Goal: Transaction & Acquisition: Purchase product/service

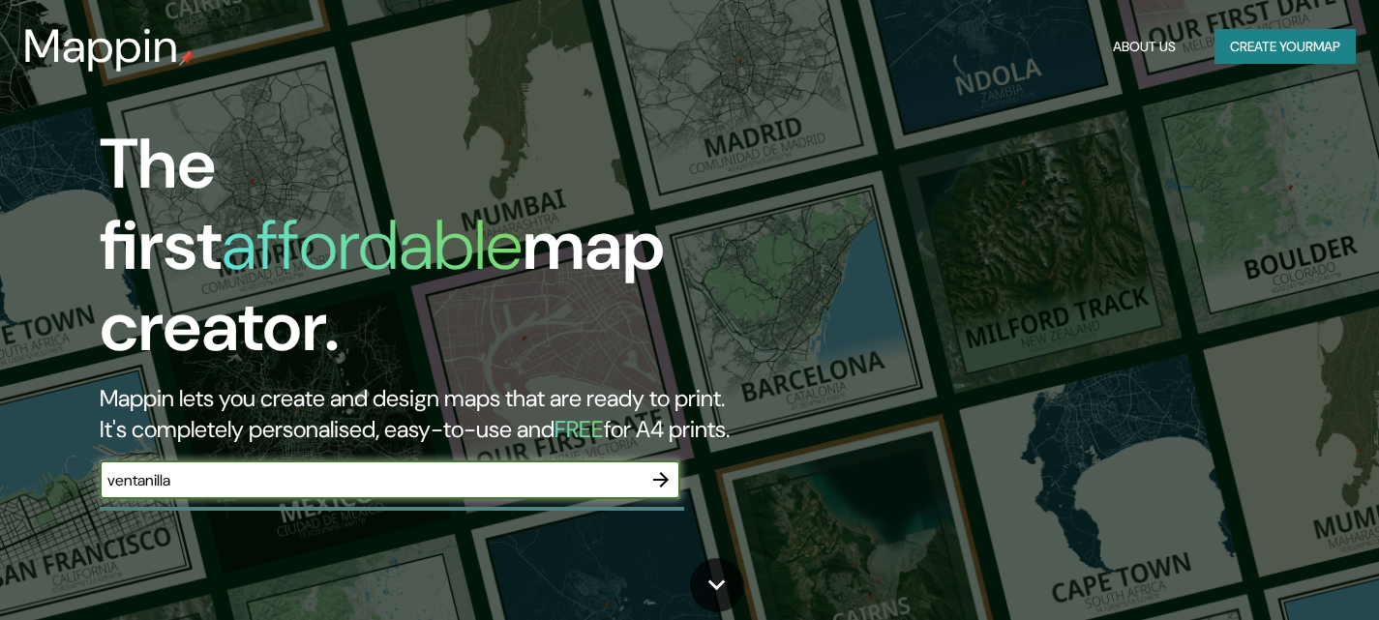
type input "ventanilla"
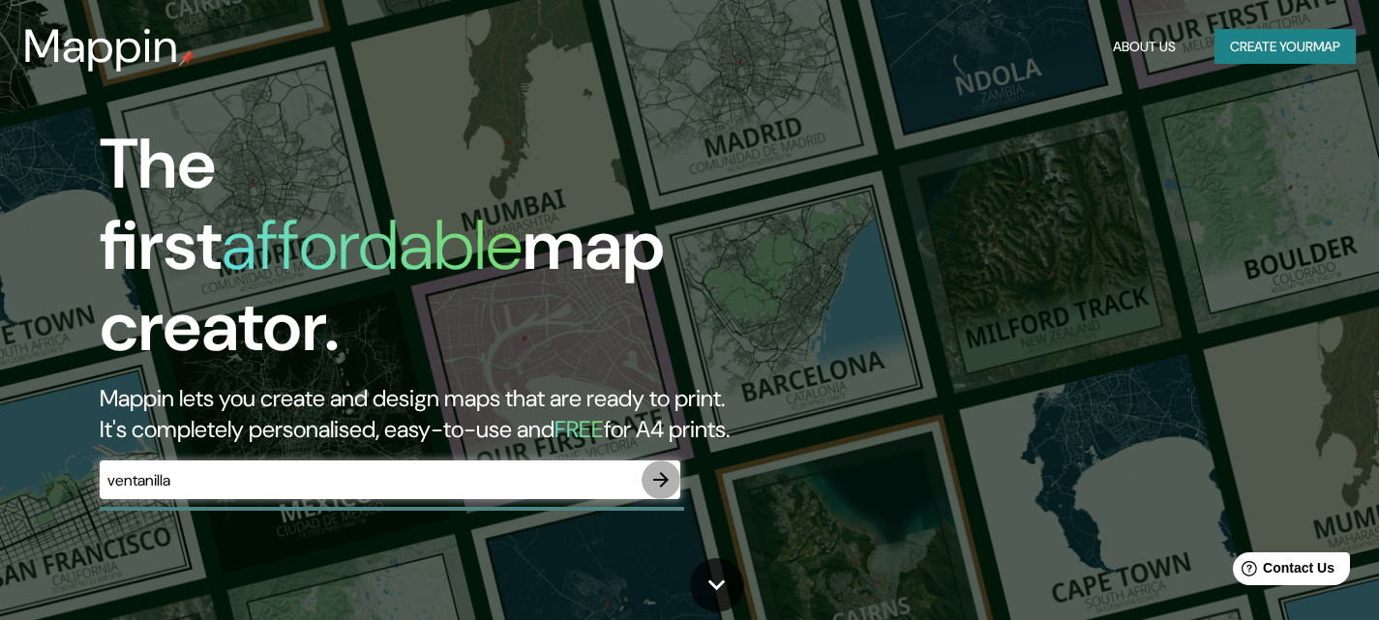
click at [660, 469] on icon "button" at bounding box center [661, 480] width 23 height 23
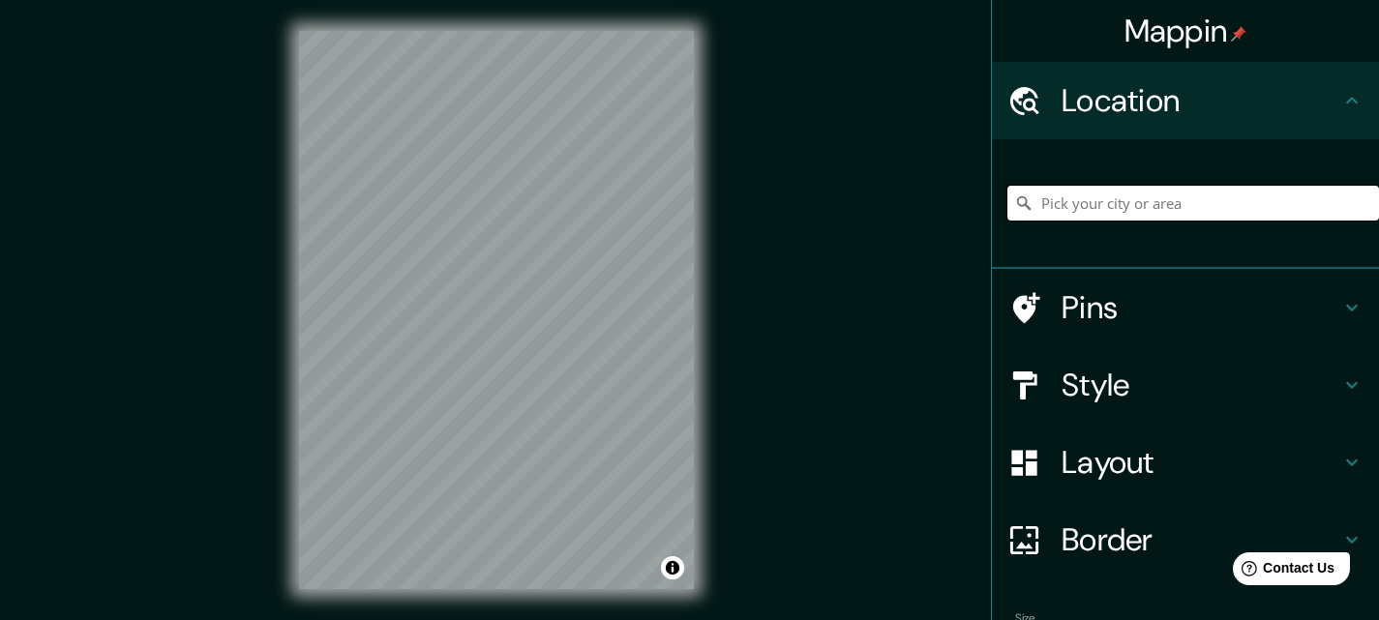
click at [1039, 197] on input "Pick your city or area" at bounding box center [1194, 203] width 372 height 35
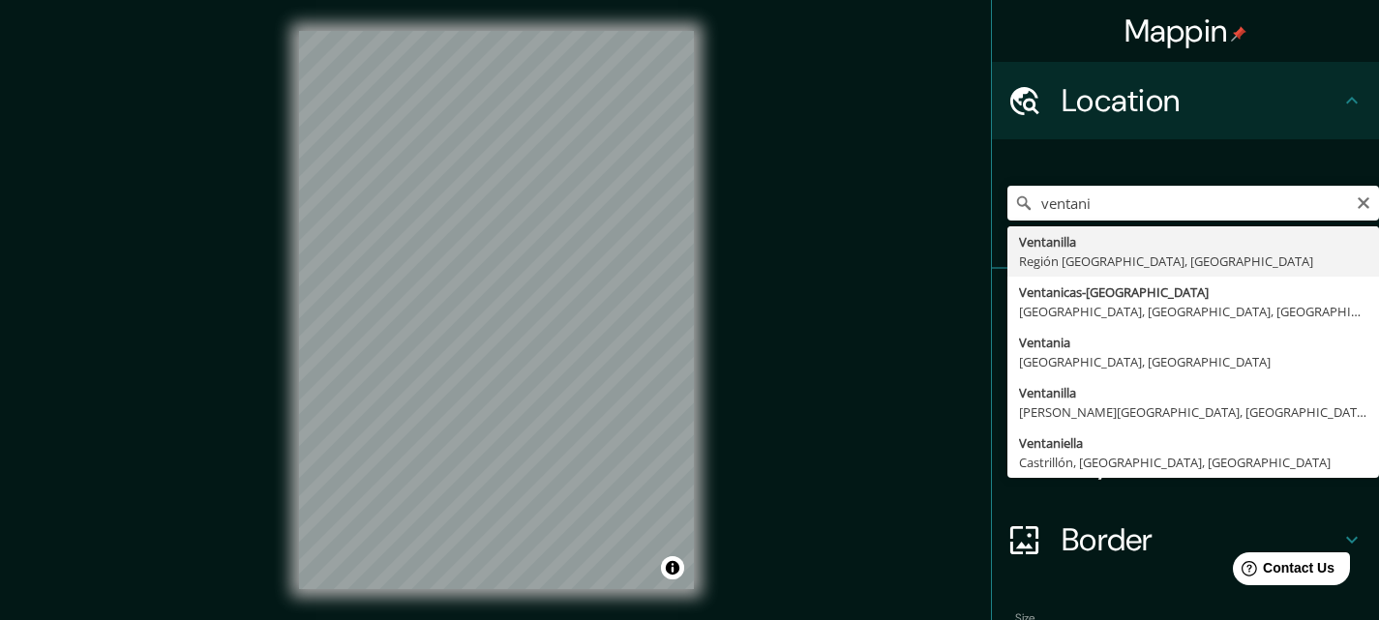
type input "Ventanilla, [GEOGRAPHIC_DATA], [GEOGRAPHIC_DATA]"
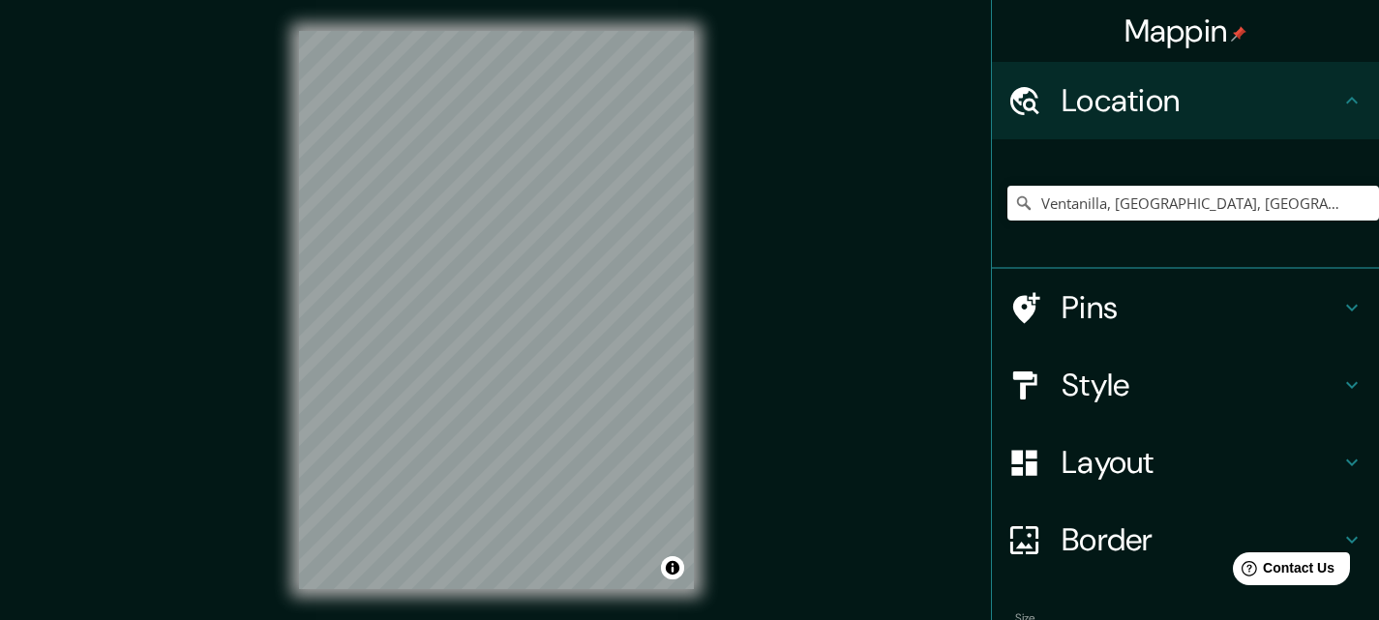
click at [742, 380] on div "Mappin Location [GEOGRAPHIC_DATA], [GEOGRAPHIC_DATA], [GEOGRAPHIC_DATA] Pins St…" at bounding box center [689, 325] width 1379 height 651
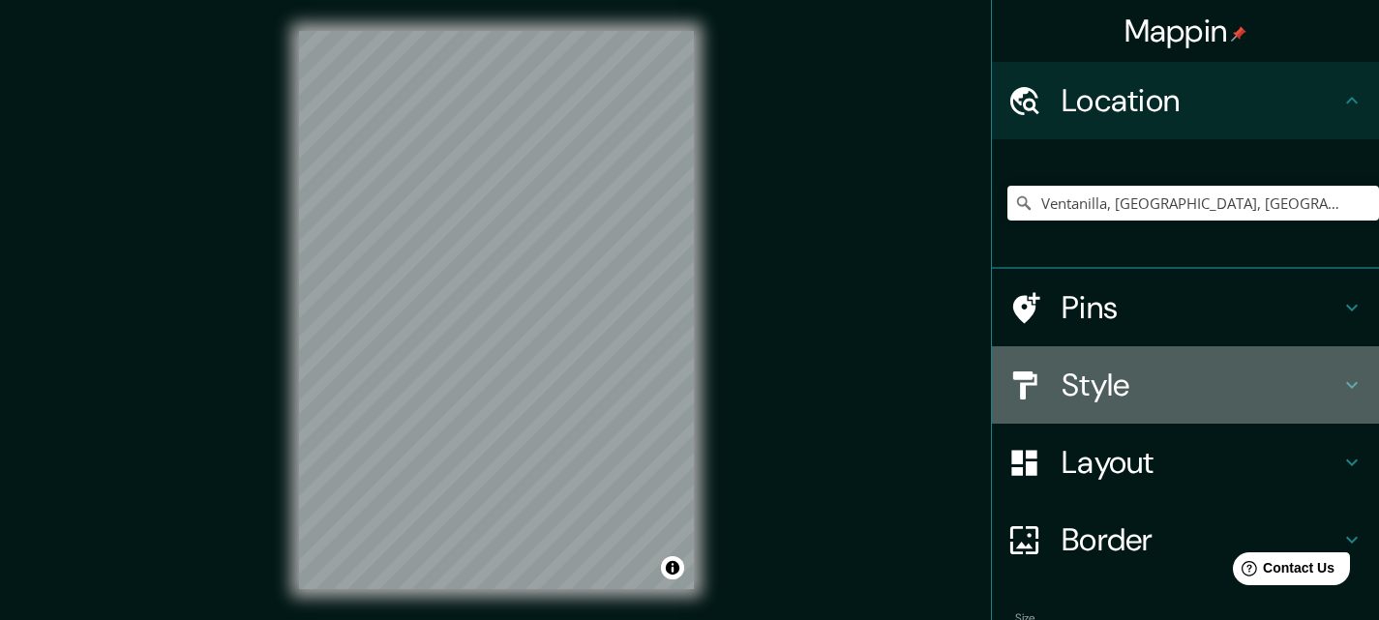
click at [1087, 386] on h4 "Style" at bounding box center [1201, 385] width 279 height 39
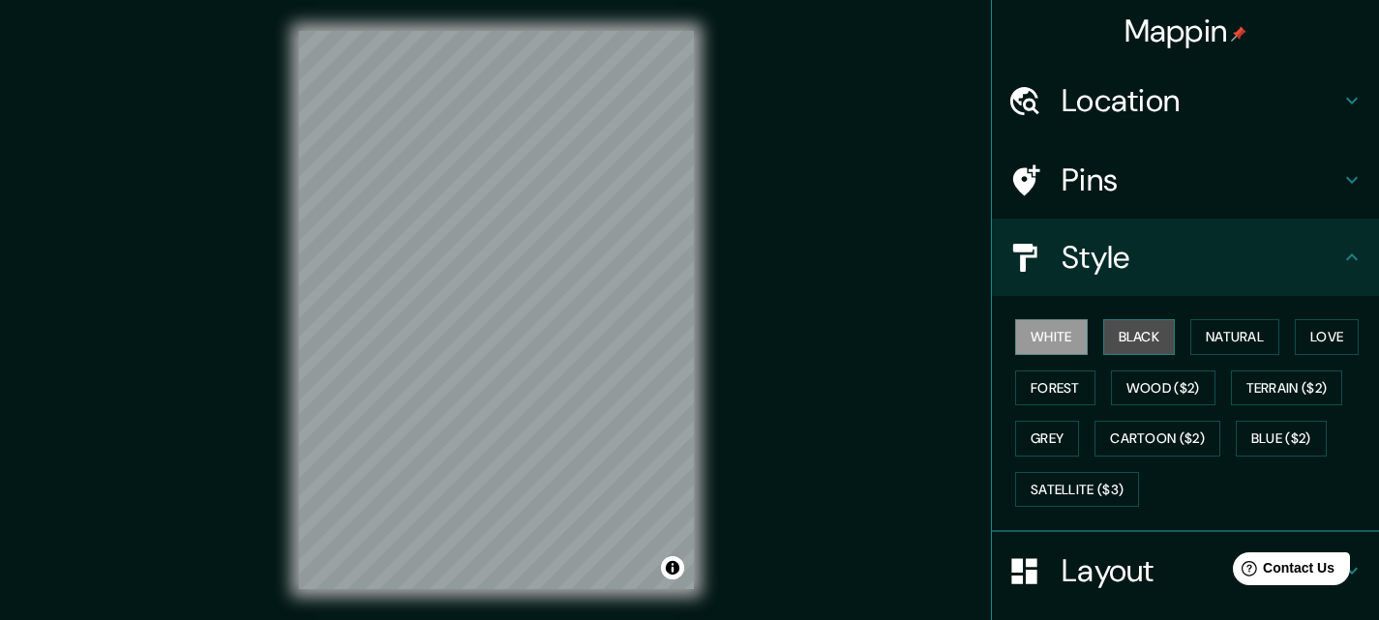
click at [1122, 344] on button "Black" at bounding box center [1140, 337] width 73 height 36
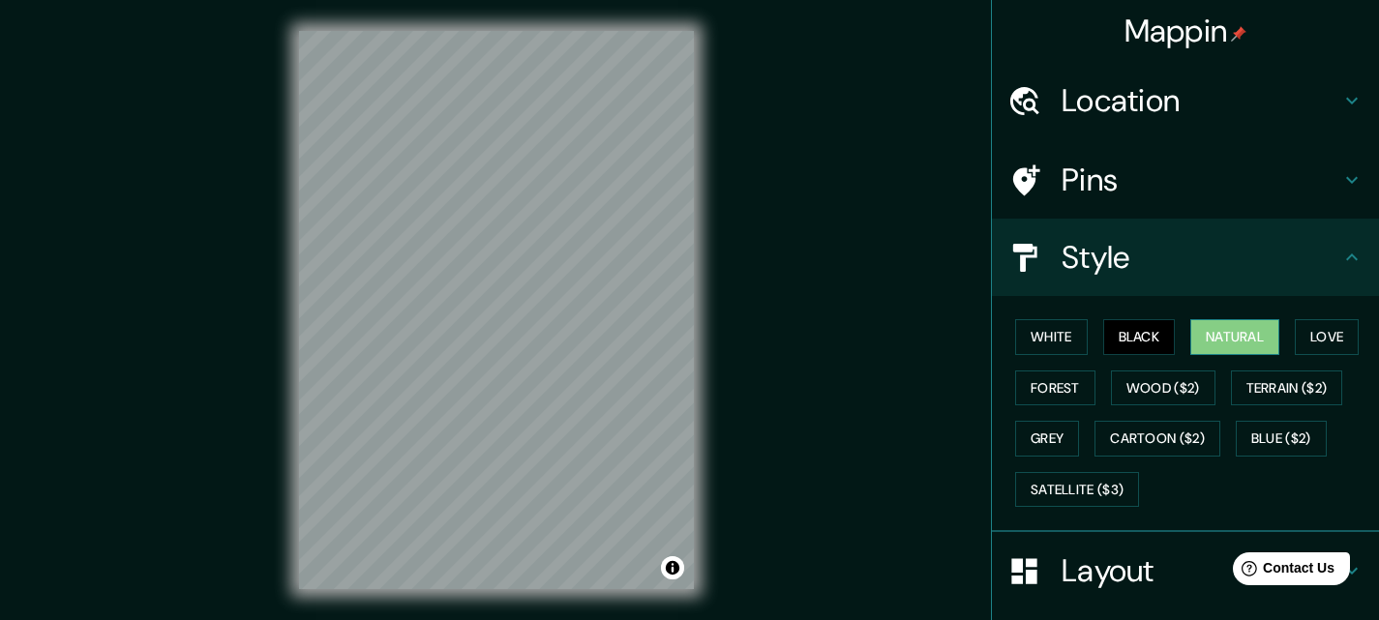
click at [1218, 343] on button "Natural" at bounding box center [1235, 337] width 89 height 36
click at [1305, 342] on button "Love" at bounding box center [1327, 337] width 64 height 36
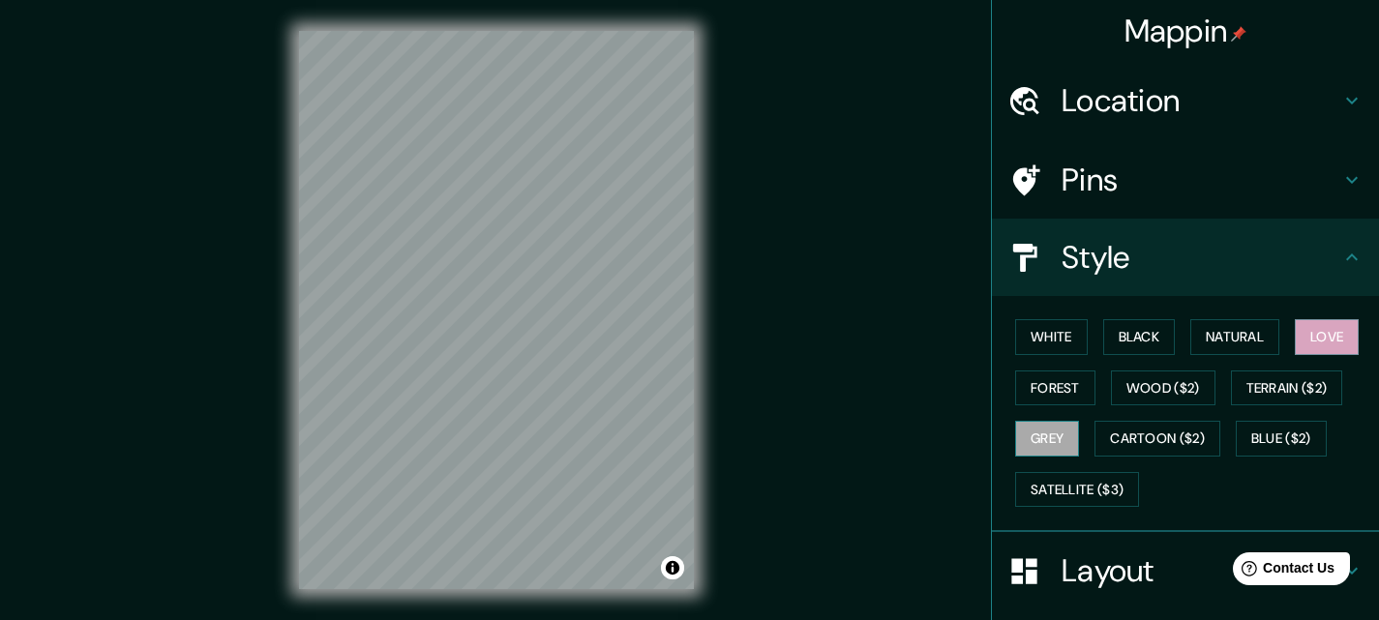
click at [1036, 446] on button "Grey" at bounding box center [1047, 439] width 64 height 36
click at [1213, 336] on button "Natural" at bounding box center [1235, 337] width 89 height 36
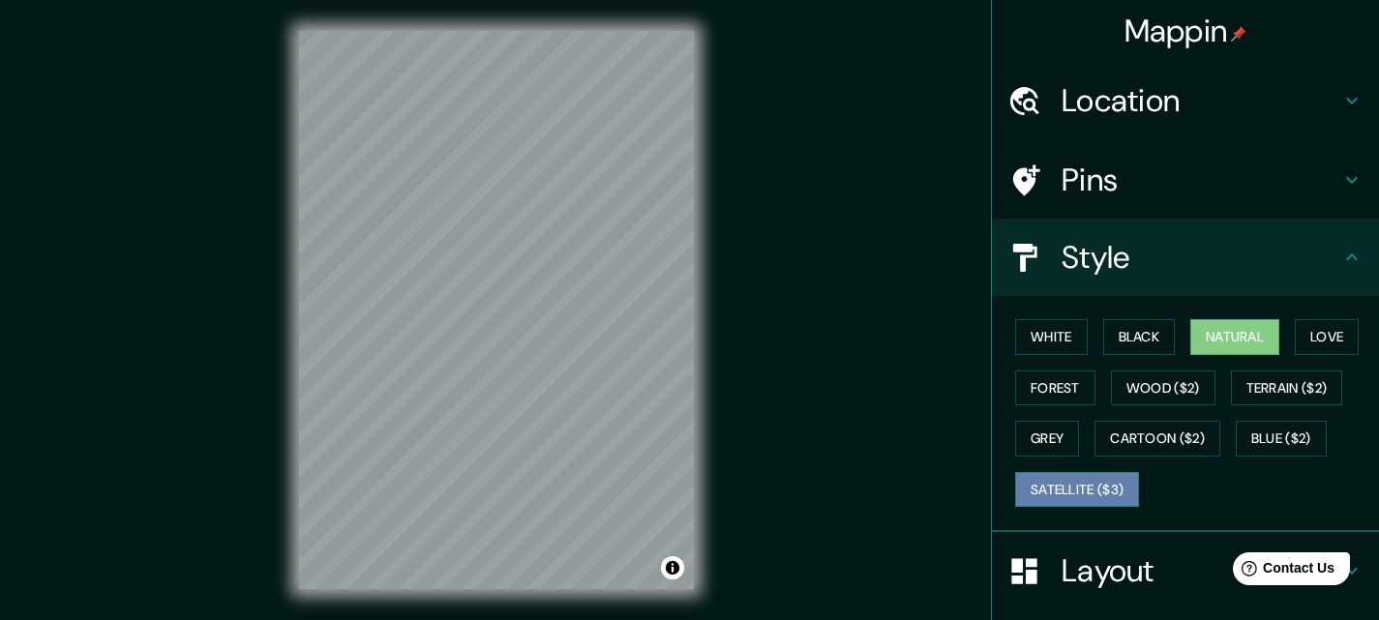
click at [1104, 493] on button "Satellite ($3)" at bounding box center [1077, 490] width 124 height 36
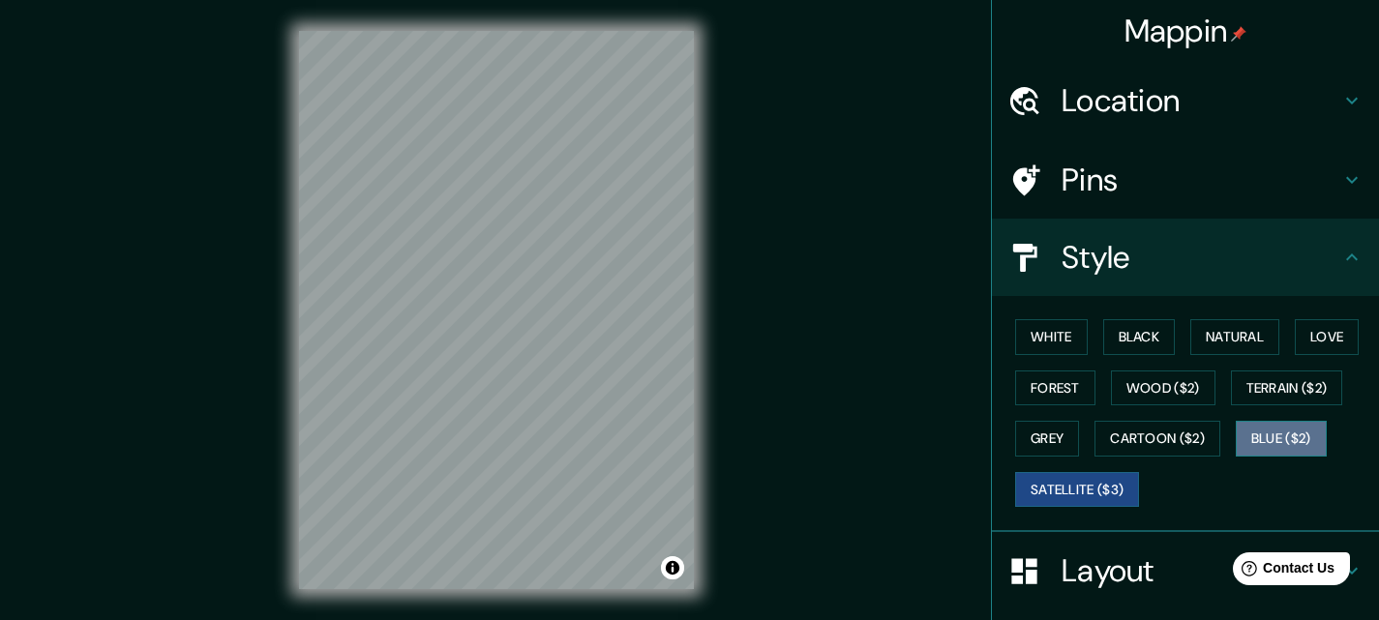
click at [1281, 436] on button "Blue ($2)" at bounding box center [1281, 439] width 91 height 36
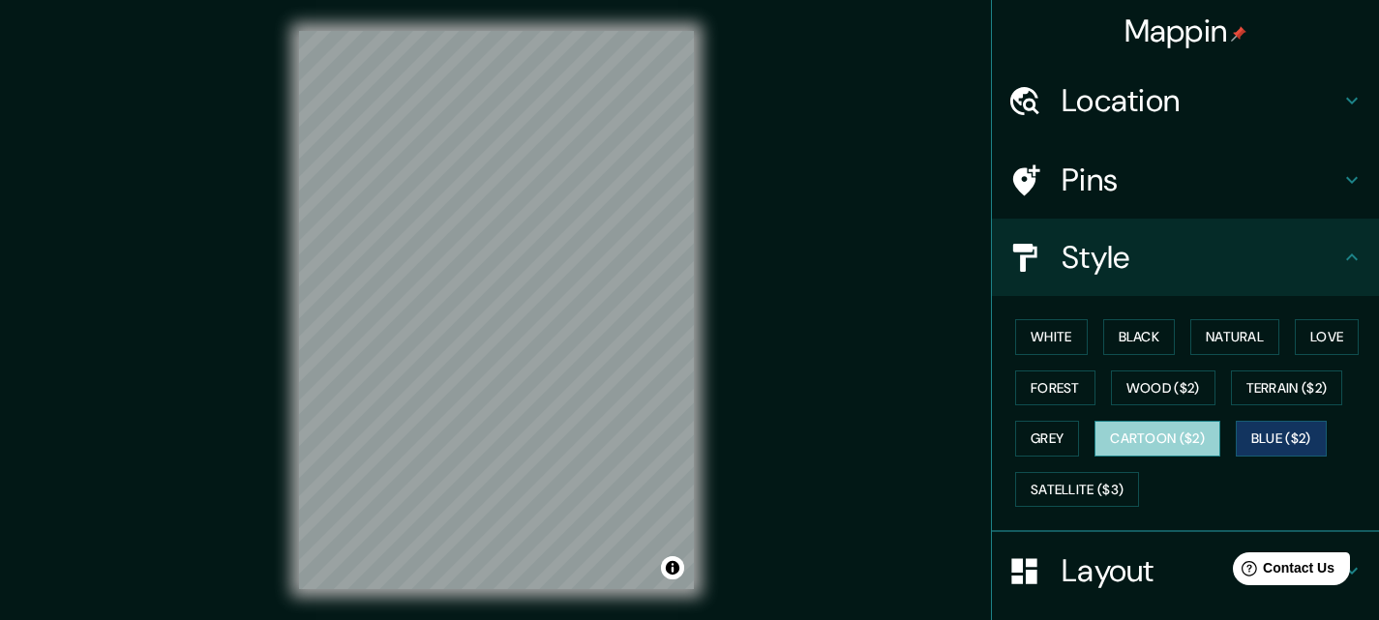
click at [1145, 437] on button "Cartoon ($2)" at bounding box center [1158, 439] width 126 height 36
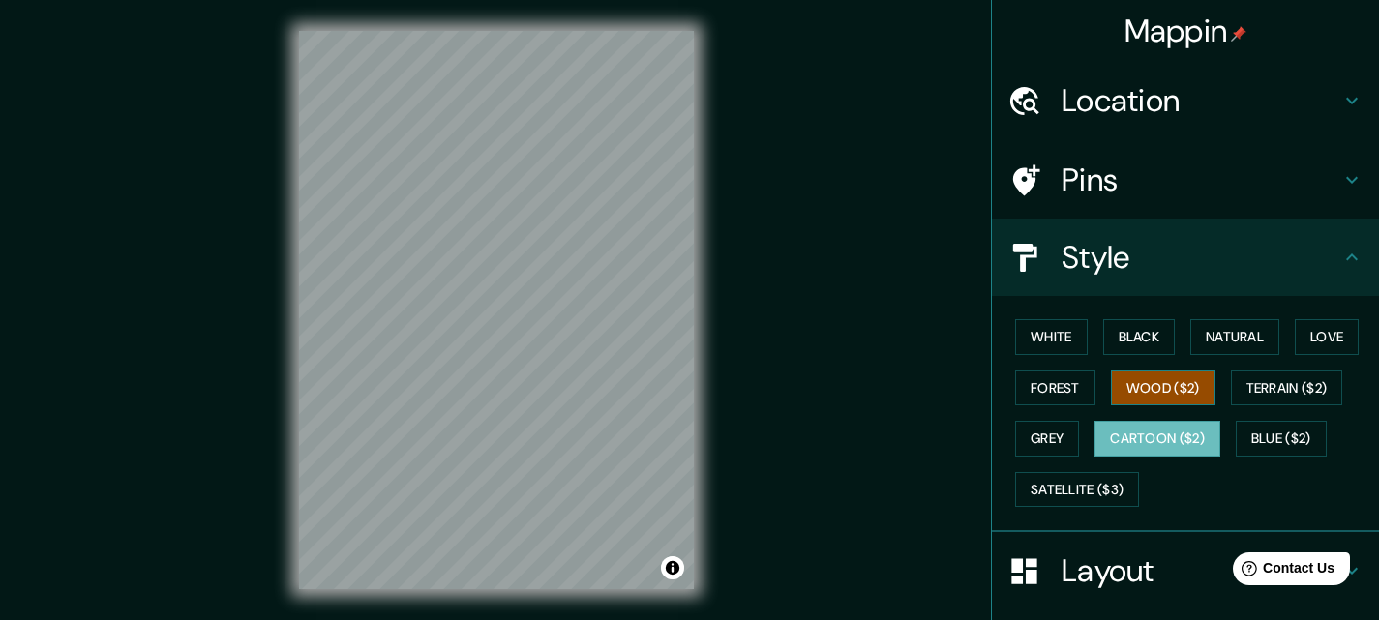
click at [1122, 389] on button "Wood ($2)" at bounding box center [1163, 389] width 105 height 36
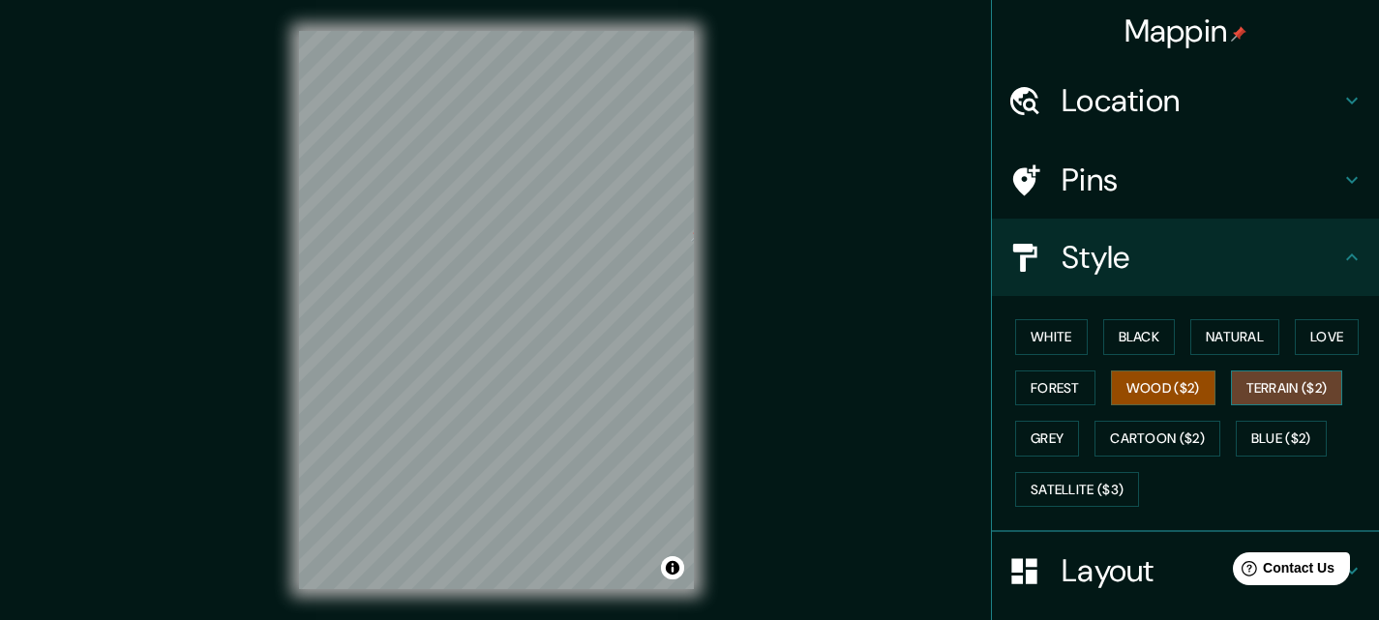
click at [1231, 382] on button "Terrain ($2)" at bounding box center [1287, 389] width 112 height 36
click at [1044, 332] on button "White" at bounding box center [1051, 337] width 73 height 36
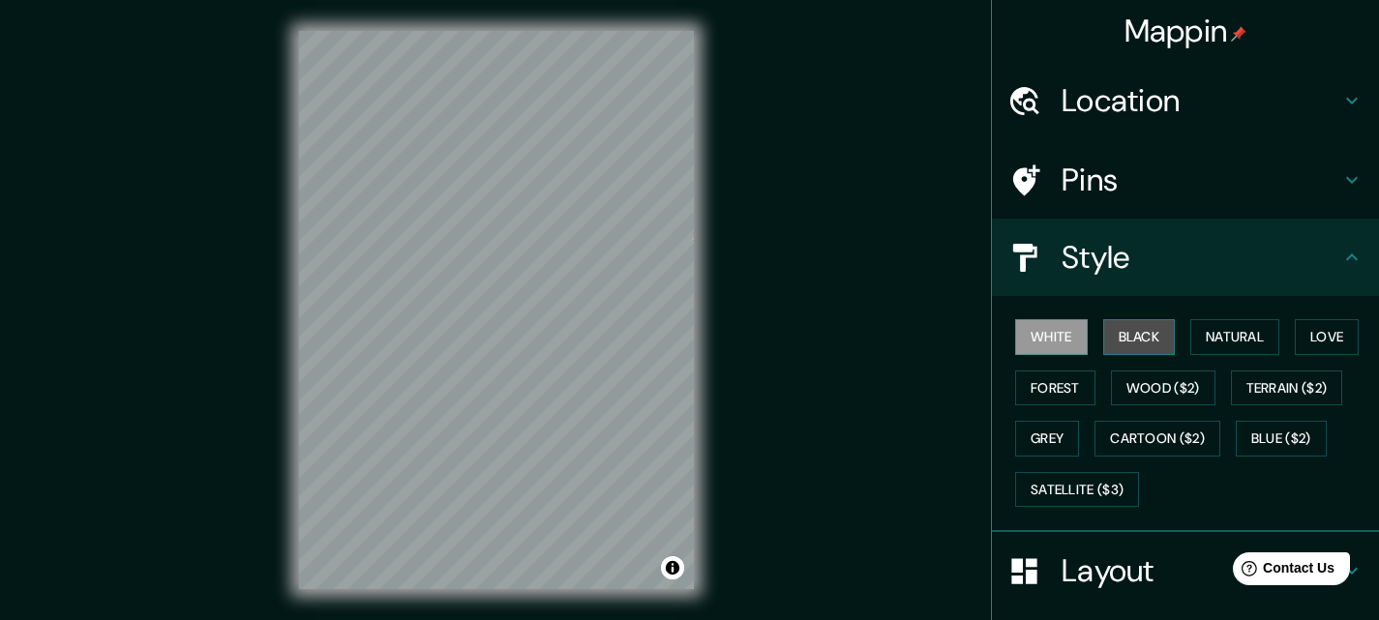
click at [1138, 333] on button "Black" at bounding box center [1140, 337] width 73 height 36
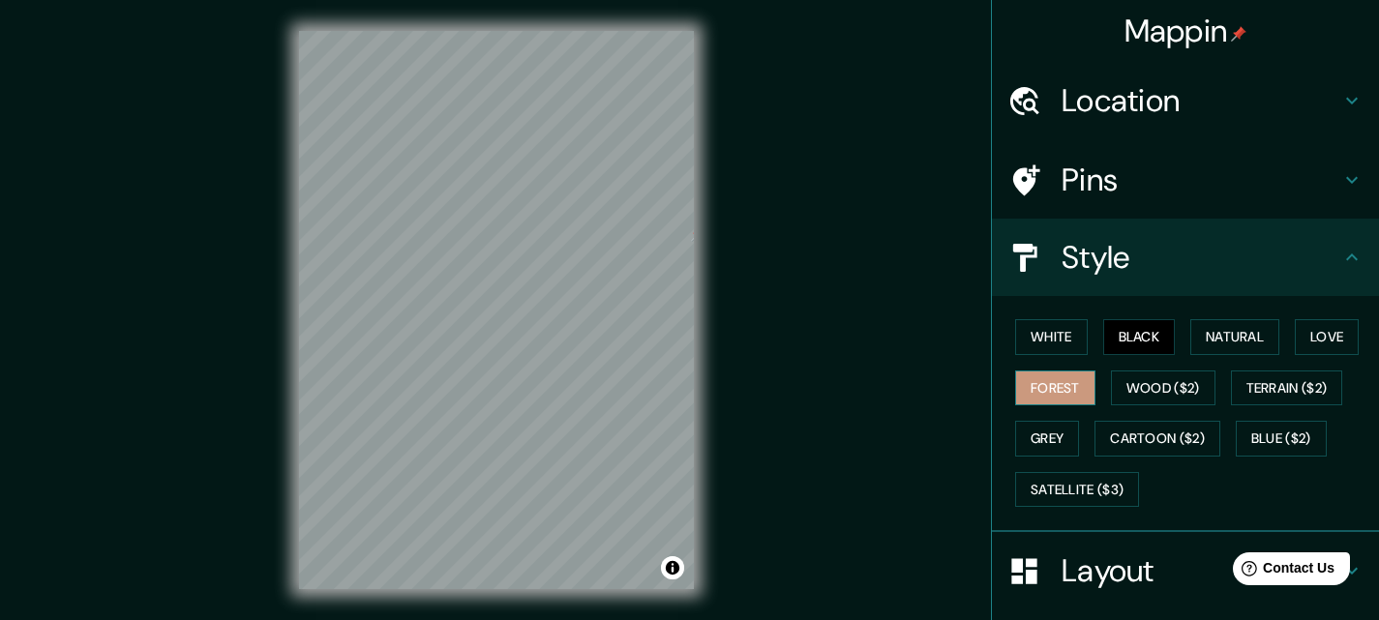
click at [1068, 374] on button "Forest" at bounding box center [1055, 389] width 80 height 36
click at [1134, 338] on button "Black" at bounding box center [1140, 337] width 73 height 36
click at [1208, 330] on button "Natural" at bounding box center [1235, 337] width 89 height 36
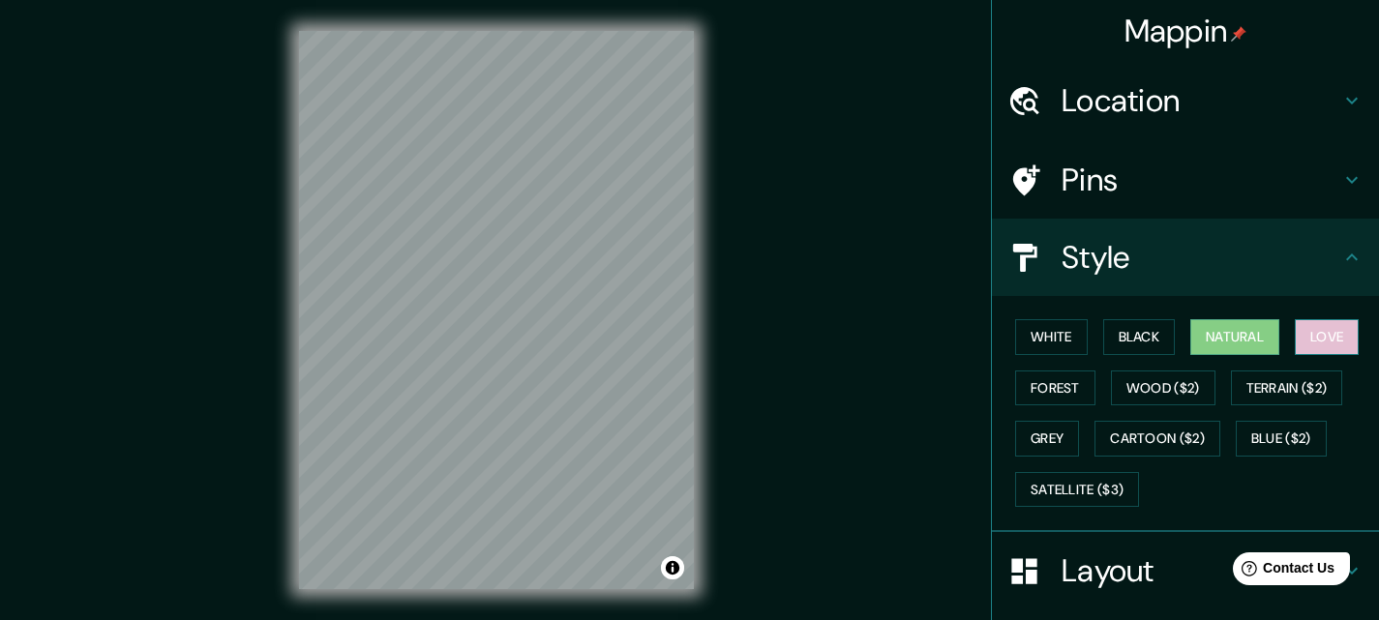
click at [1311, 353] on button "Love" at bounding box center [1327, 337] width 64 height 36
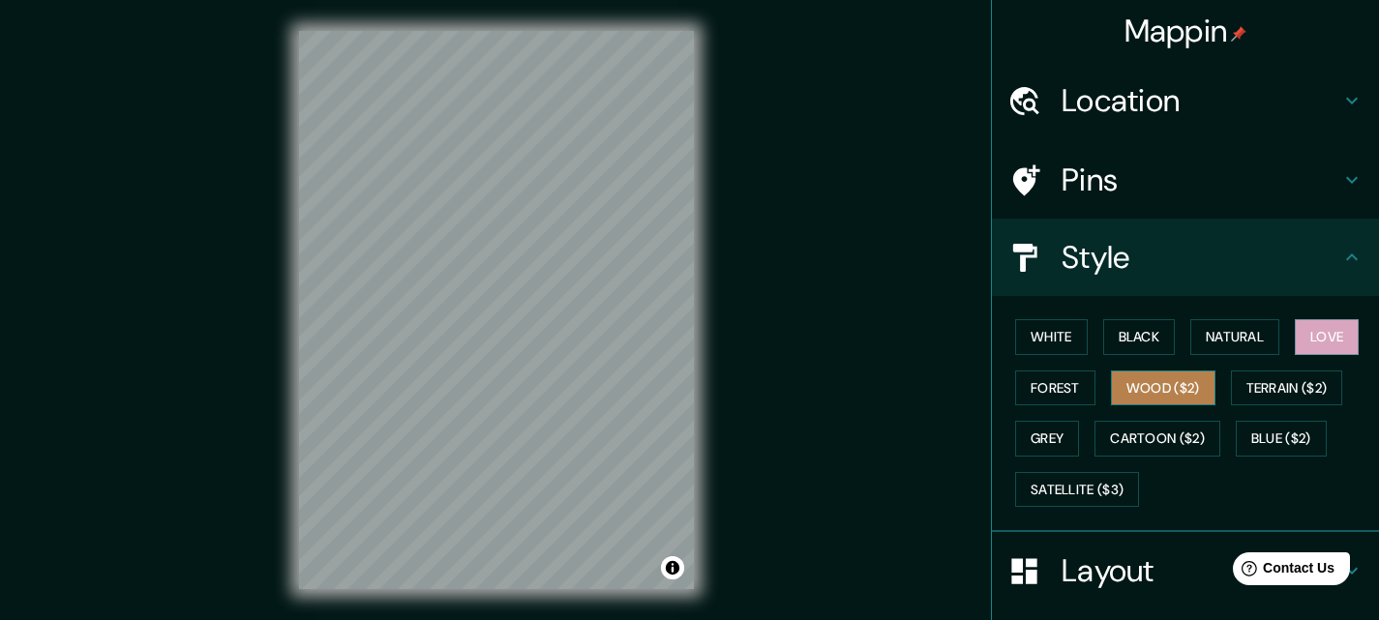
click at [1187, 388] on button "Wood ($2)" at bounding box center [1163, 389] width 105 height 36
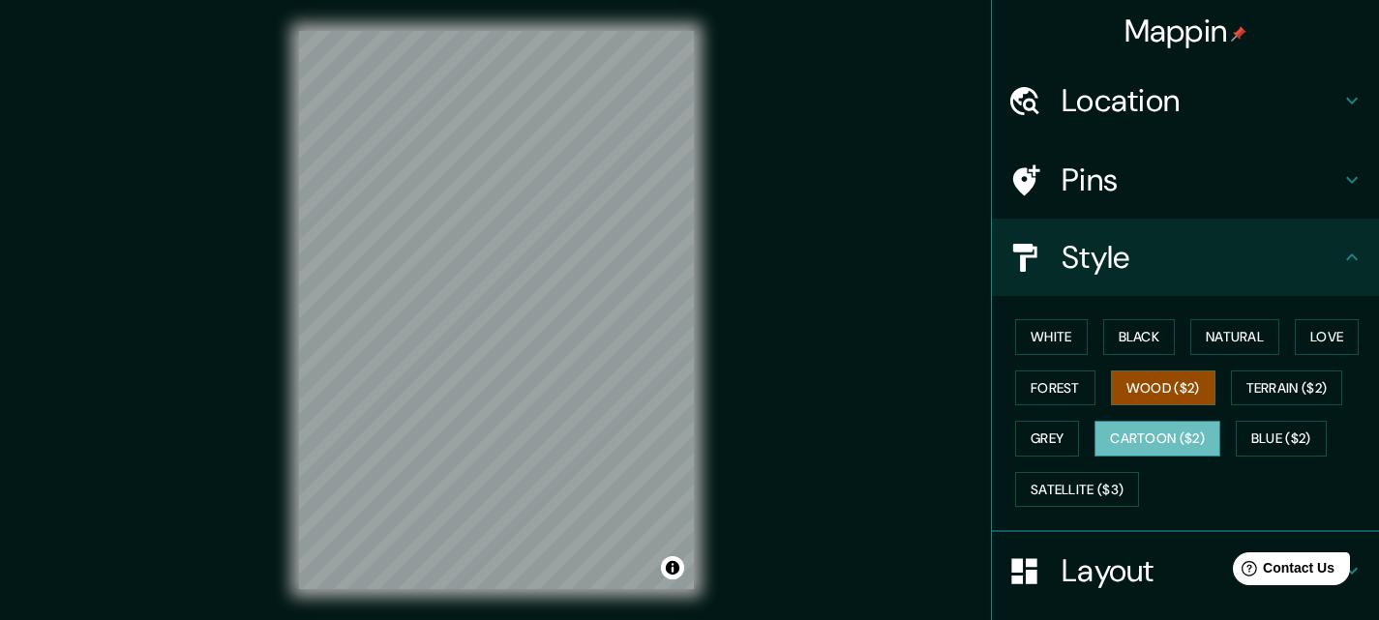
click at [1162, 427] on button "Cartoon ($2)" at bounding box center [1158, 439] width 126 height 36
click at [1029, 436] on button "Grey" at bounding box center [1047, 439] width 64 height 36
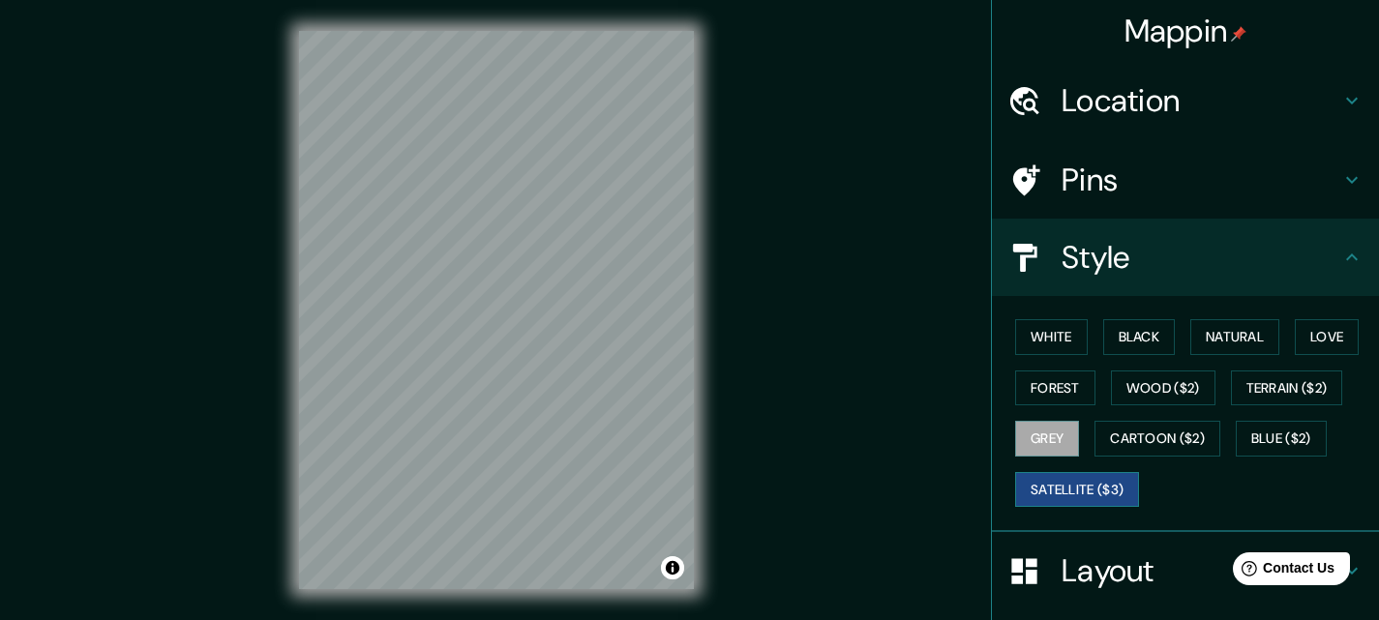
click at [1066, 488] on button "Satellite ($3)" at bounding box center [1077, 490] width 124 height 36
click at [1179, 393] on button "Wood ($2)" at bounding box center [1163, 389] width 105 height 36
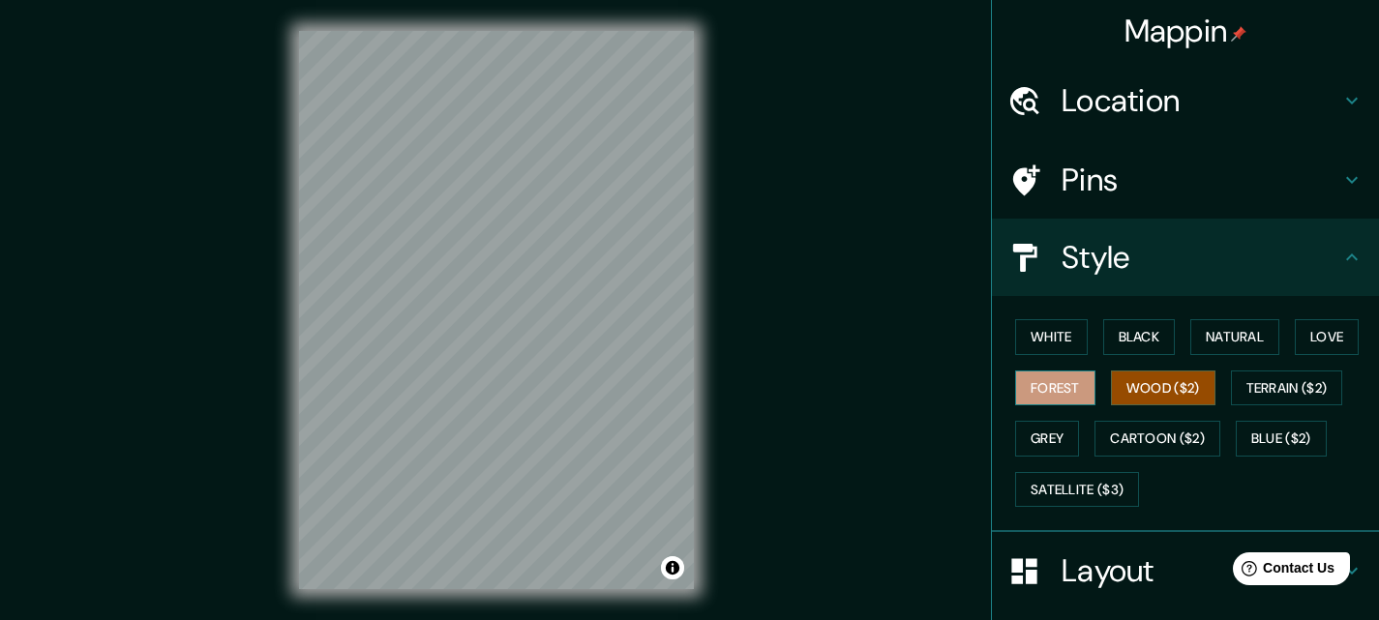
click at [1047, 386] on button "Forest" at bounding box center [1055, 389] width 80 height 36
